Goal: Communication & Community: Answer question/provide support

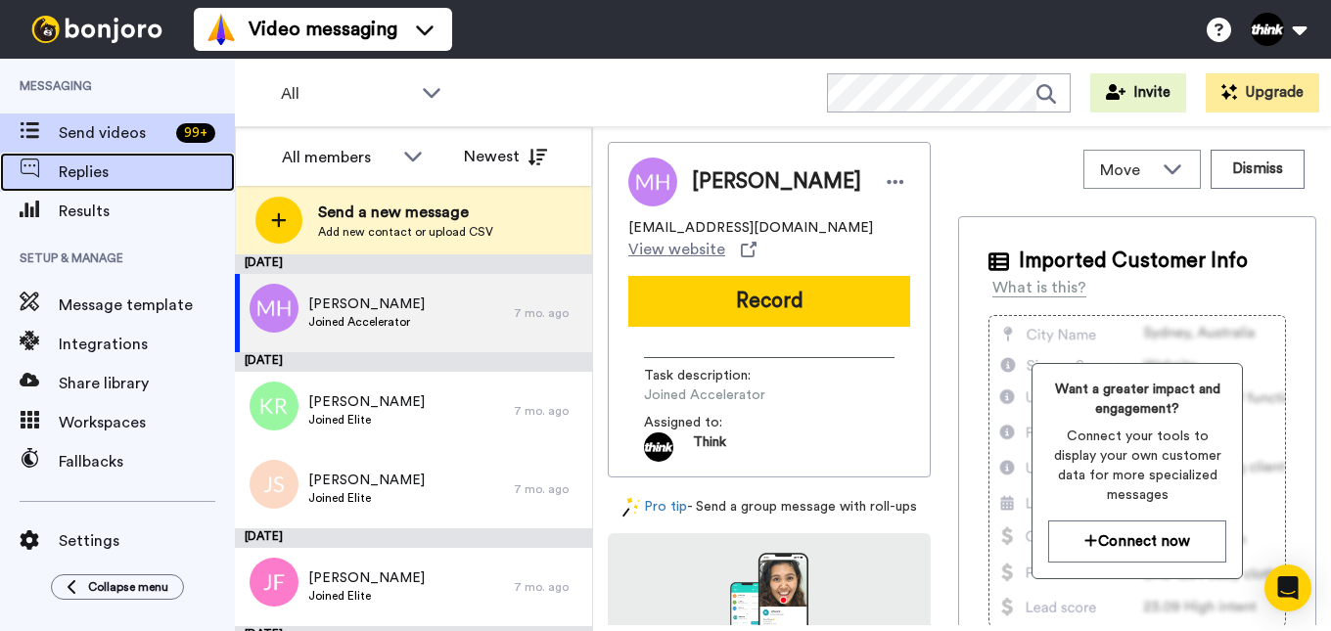
click at [78, 169] on span "Replies" at bounding box center [147, 172] width 176 height 23
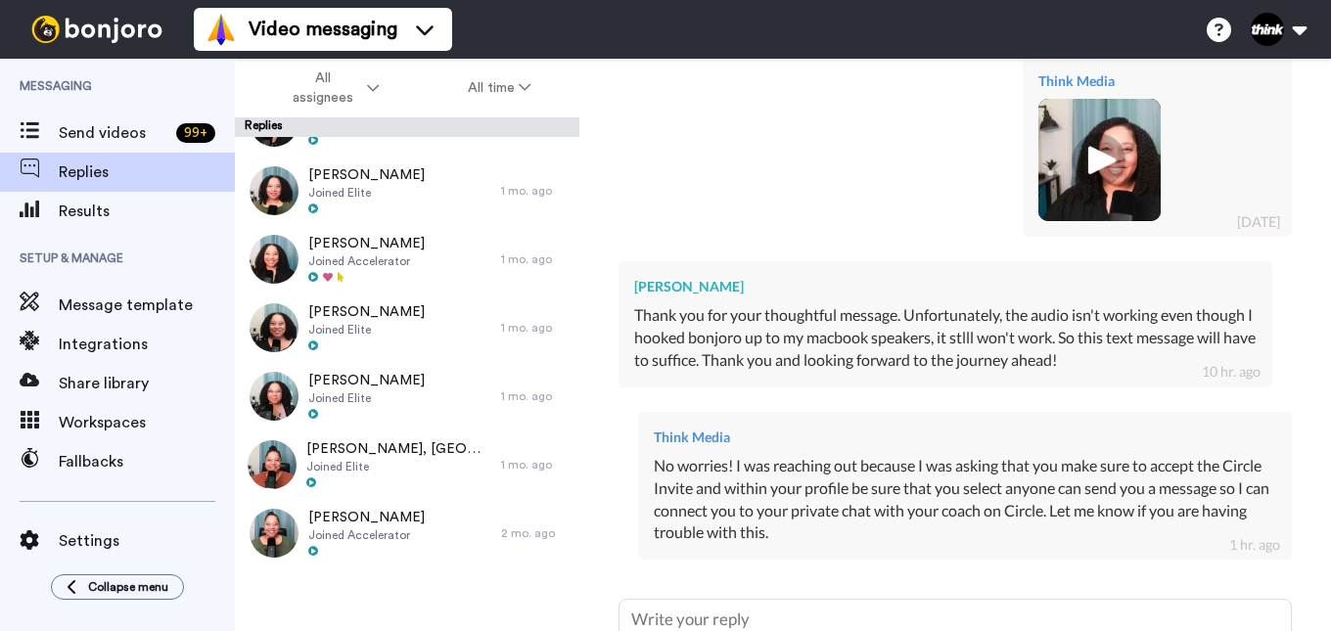
scroll to position [595, 0]
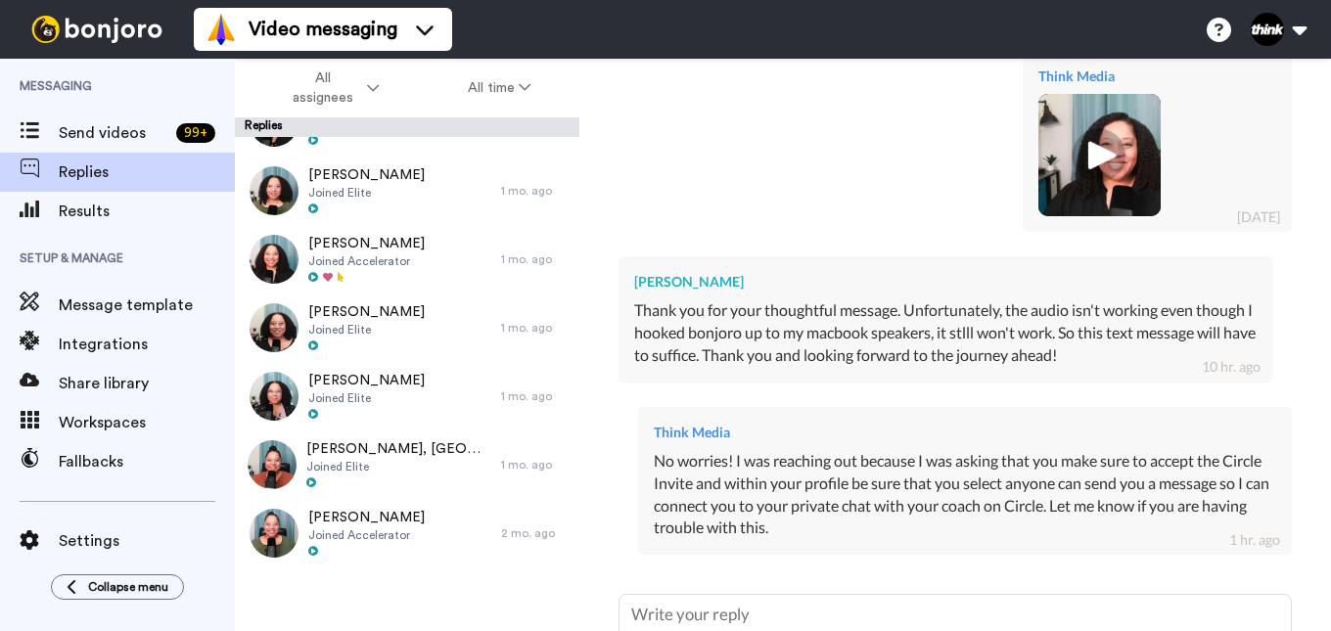
type textarea "x"
